Goal: Transaction & Acquisition: Obtain resource

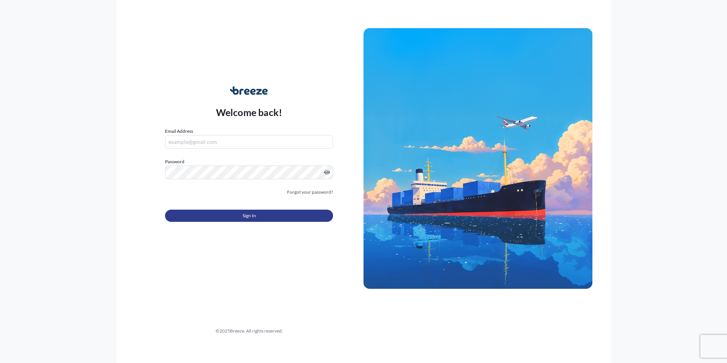
type input "[PERSON_NAME][EMAIL_ADDRESS][DOMAIN_NAME]"
click at [190, 215] on button "Sign In" at bounding box center [249, 215] width 168 height 12
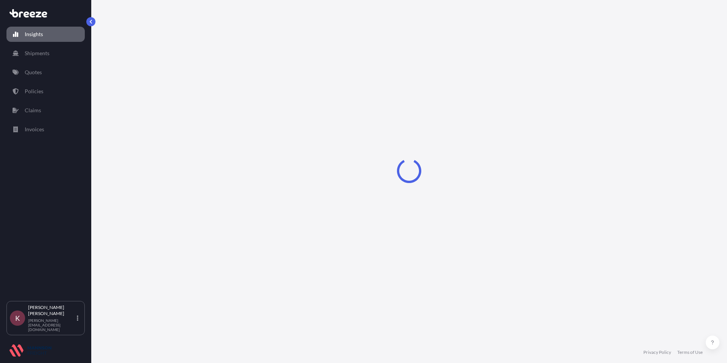
select select "2025"
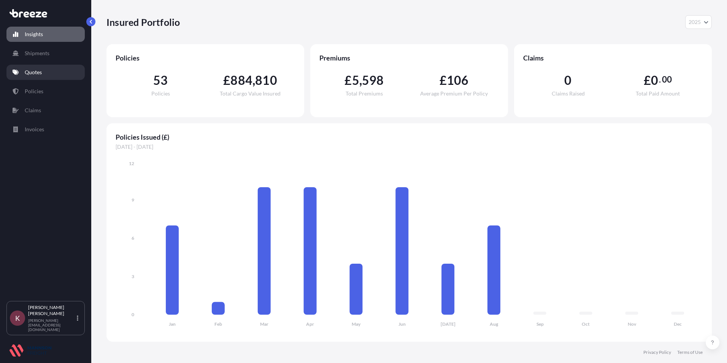
click at [37, 74] on p "Quotes" at bounding box center [33, 72] width 17 height 8
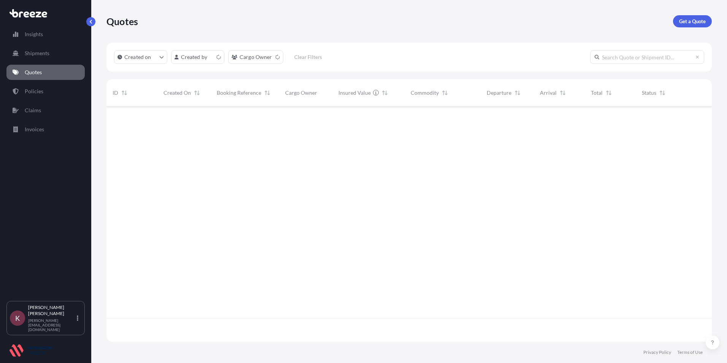
scroll to position [233, 600]
click at [34, 93] on p "Policies" at bounding box center [34, 91] width 19 height 8
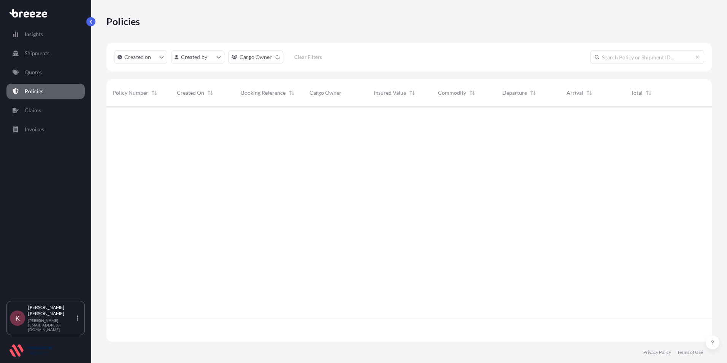
scroll to position [233, 600]
click at [251, 56] on html "Insights Shipments Quotes Policies Claims Invoices K Kerry Perkins [EMAIL_ADDRE…" at bounding box center [363, 181] width 727 height 363
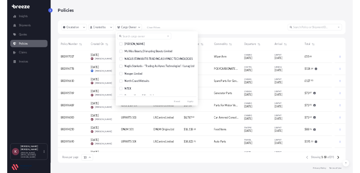
scroll to position [1272, 0]
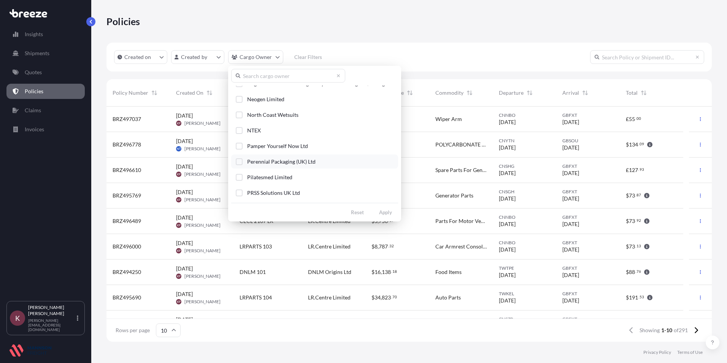
click at [238, 161] on div "Select Option" at bounding box center [239, 161] width 7 height 7
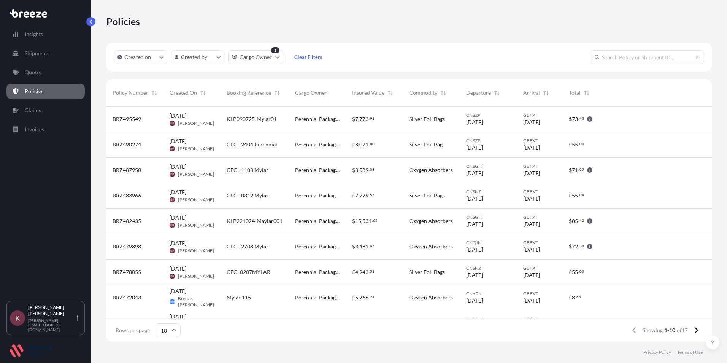
scroll to position [233, 600]
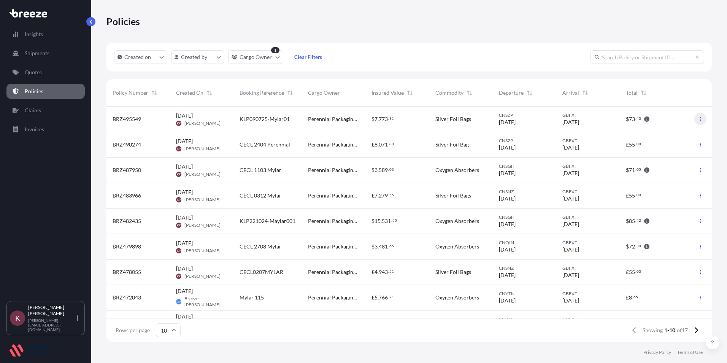
click at [700, 118] on icon "button" at bounding box center [700, 119] width 1 height 4
click at [636, 135] on p "Download certificate" at bounding box center [659, 134] width 50 height 8
